Goal: Use online tool/utility: Utilize a website feature to perform a specific function

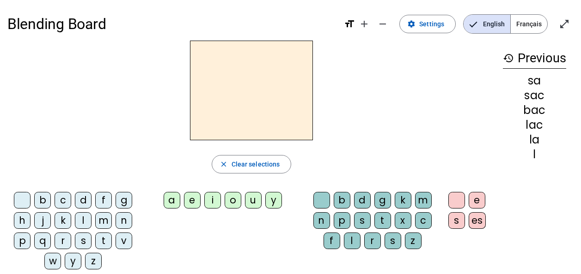
click at [77, 240] on div "s" at bounding box center [83, 241] width 17 height 17
click at [171, 199] on div "a" at bounding box center [172, 200] width 17 height 17
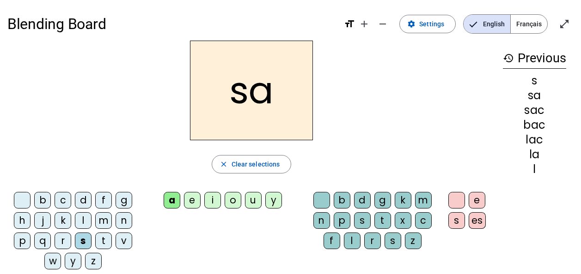
click at [80, 220] on div "l" at bounding box center [83, 221] width 17 height 17
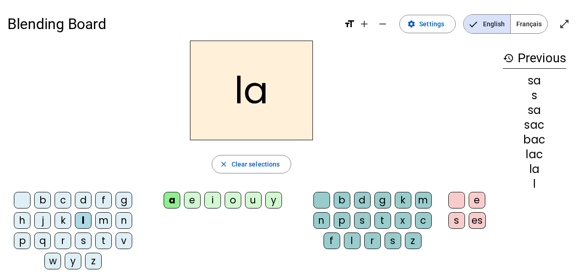
click at [191, 201] on div "e" at bounding box center [192, 200] width 17 height 17
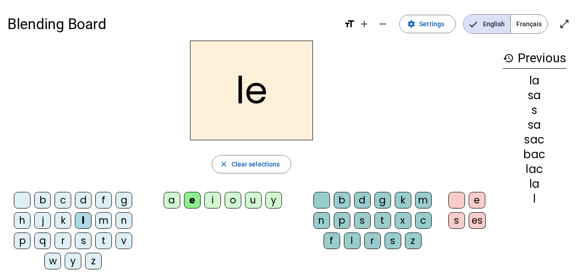
click at [42, 219] on div "j" at bounding box center [42, 221] width 17 height 17
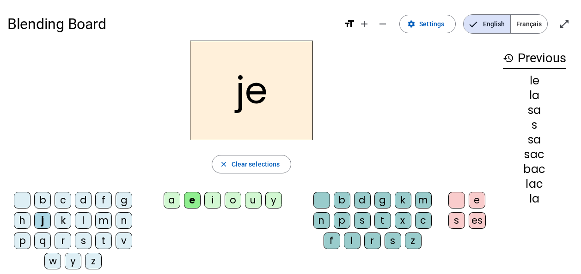
click at [421, 195] on div "m" at bounding box center [423, 200] width 17 height 17
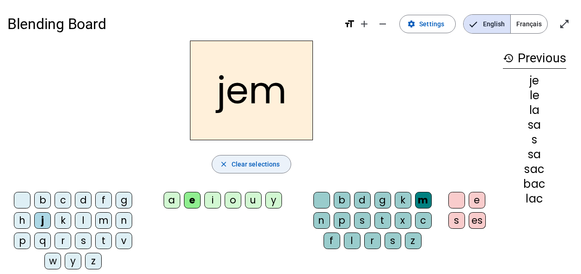
click at [252, 164] on span "Clear selections" at bounding box center [256, 164] width 49 height 11
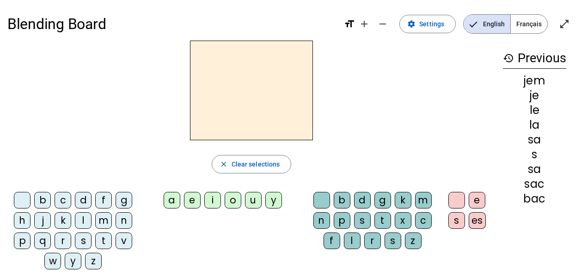
click at [48, 218] on div "j" at bounding box center [42, 221] width 17 height 17
click at [193, 204] on div "e" at bounding box center [192, 200] width 17 height 17
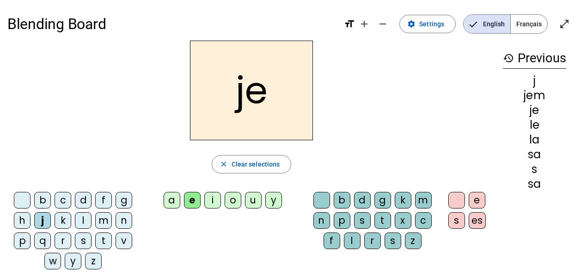
click at [102, 219] on div "m" at bounding box center [103, 221] width 17 height 17
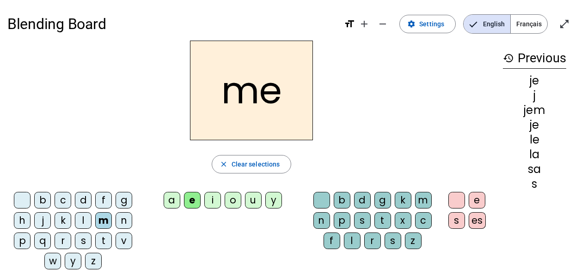
click at [82, 220] on div "l" at bounding box center [83, 221] width 17 height 17
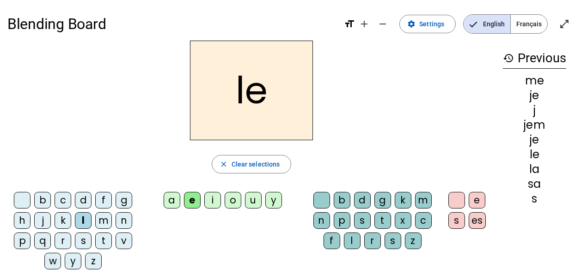
click at [269, 203] on div "y" at bounding box center [273, 200] width 17 height 17
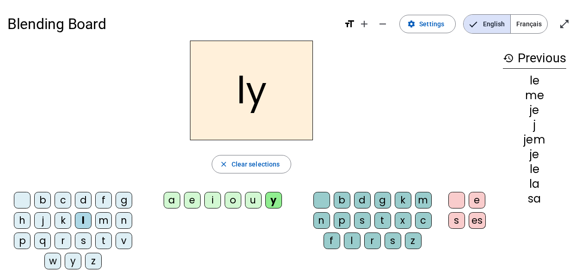
click at [251, 199] on div "u" at bounding box center [253, 200] width 17 height 17
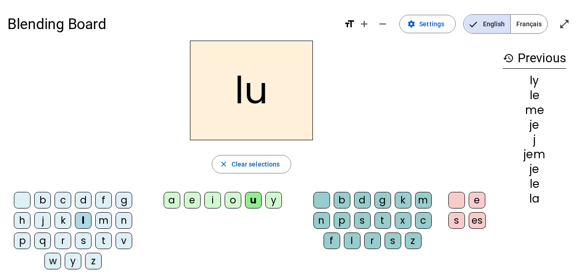
click at [122, 238] on div "v" at bounding box center [124, 241] width 17 height 17
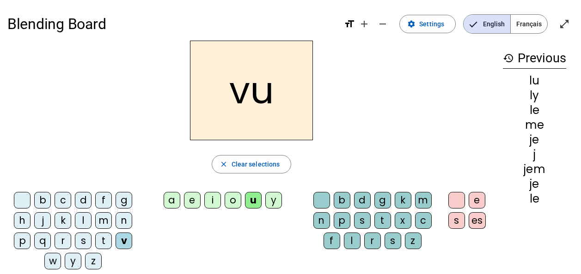
click at [42, 200] on div "b" at bounding box center [42, 200] width 17 height 17
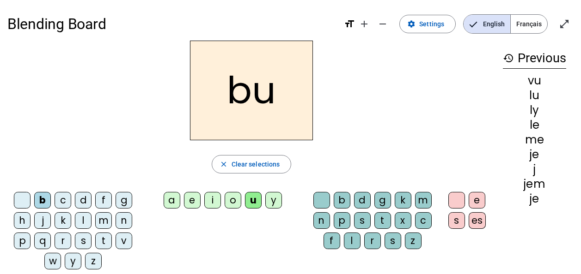
click at [20, 239] on div "p" at bounding box center [22, 241] width 17 height 17
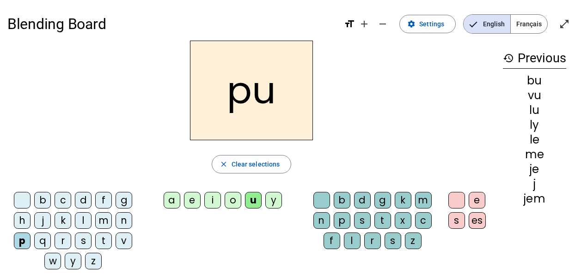
click at [83, 241] on div "s" at bounding box center [83, 241] width 17 height 17
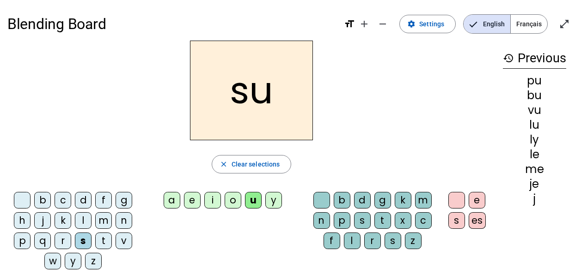
click at [168, 199] on div "a" at bounding box center [172, 200] width 17 height 17
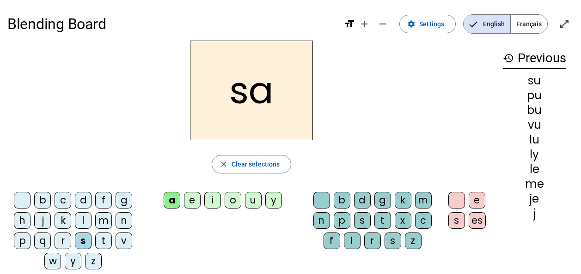
click at [83, 221] on div "l" at bounding box center [83, 221] width 17 height 17
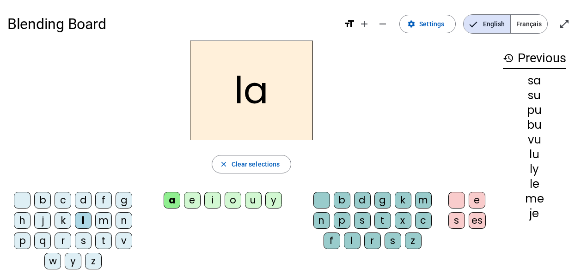
click at [421, 218] on div "c" at bounding box center [423, 221] width 17 height 17
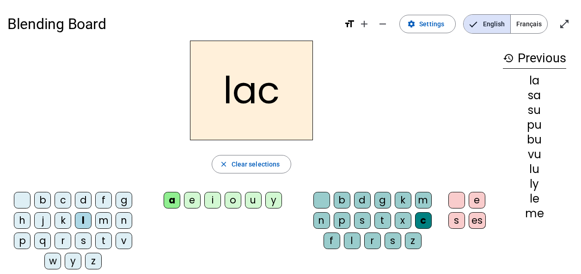
click at [62, 198] on div "c" at bounding box center [63, 200] width 17 height 17
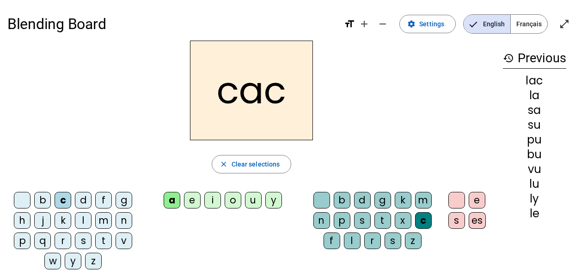
click at [86, 240] on div "s" at bounding box center [83, 241] width 17 height 17
click at [103, 238] on div "t" at bounding box center [103, 241] width 17 height 17
